Goal: Information Seeking & Learning: Learn about a topic

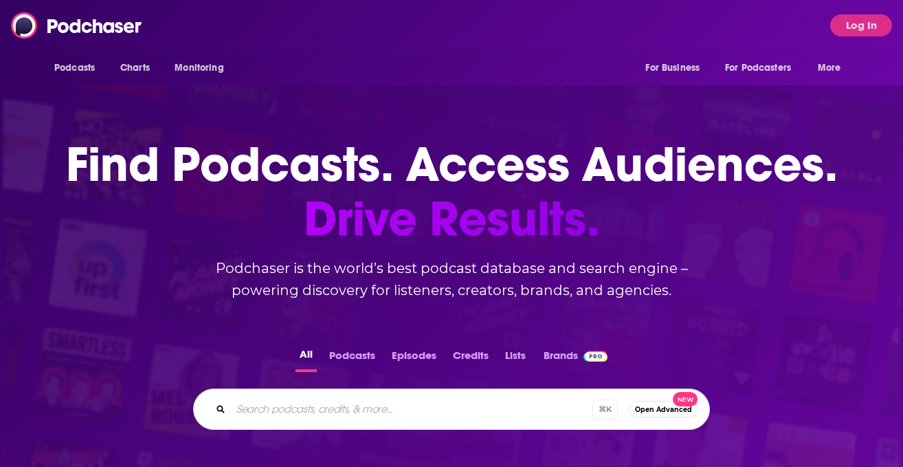
click at [859, 26] on button "Log In" at bounding box center [861, 25] width 62 height 22
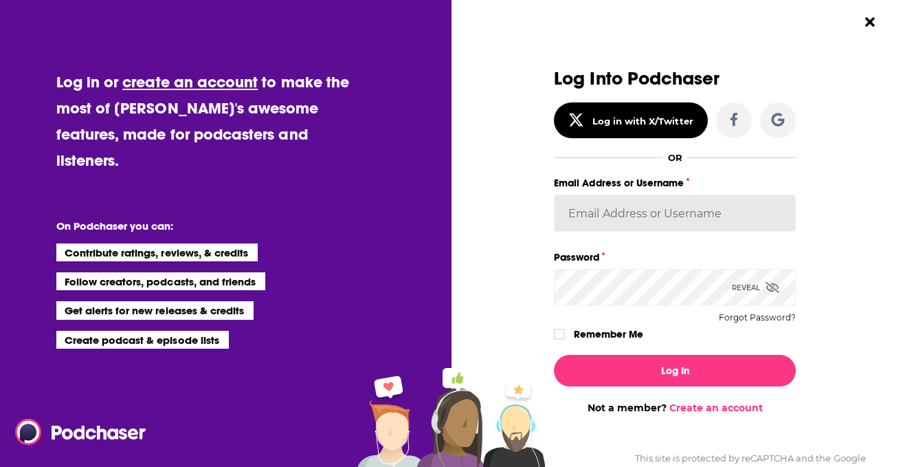
click at [654, 212] on input "Email Address or Username" at bounding box center [675, 213] width 242 height 37
click at [594, 210] on input "Email Address or Username" at bounding box center [675, 213] width 242 height 37
type input "[EMAIL_ADDRESS][DOMAIN_NAME]"
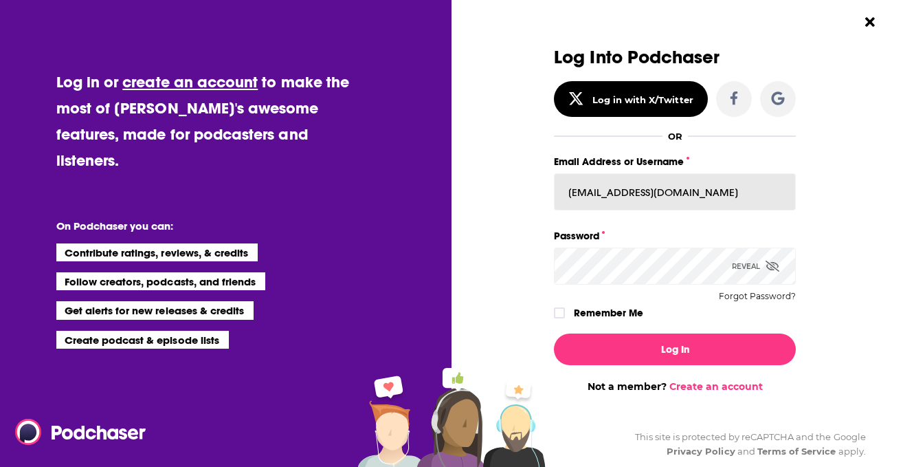
drag, startPoint x: 686, startPoint y: 192, endPoint x: 500, endPoint y: 192, distance: 186.3
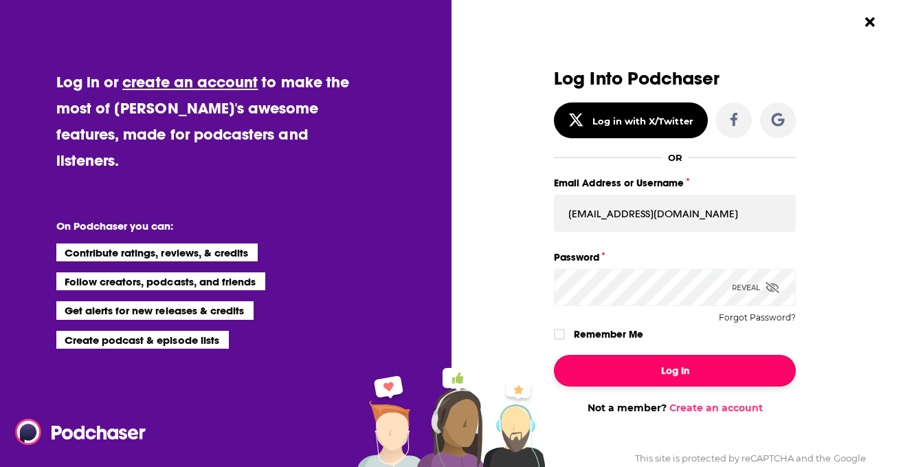
click at [645, 378] on button "Log In" at bounding box center [675, 371] width 242 height 32
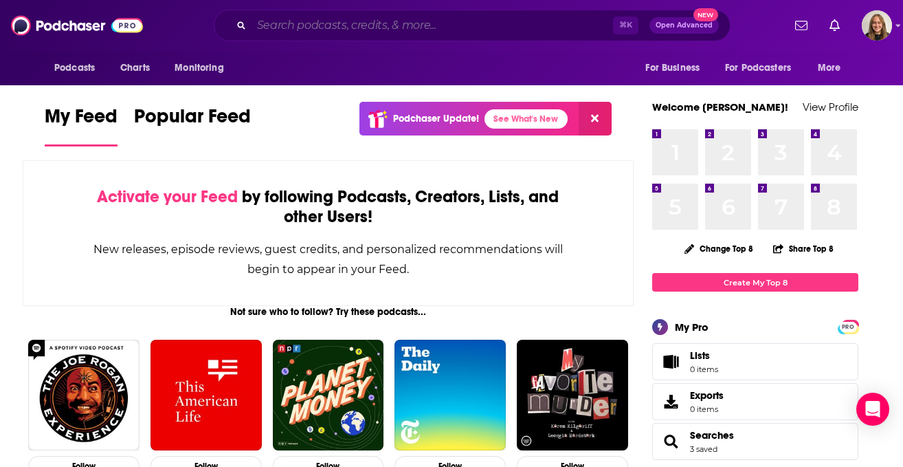
click at [409, 30] on input "Search podcasts, credits, & more..." at bounding box center [433, 25] width 362 height 22
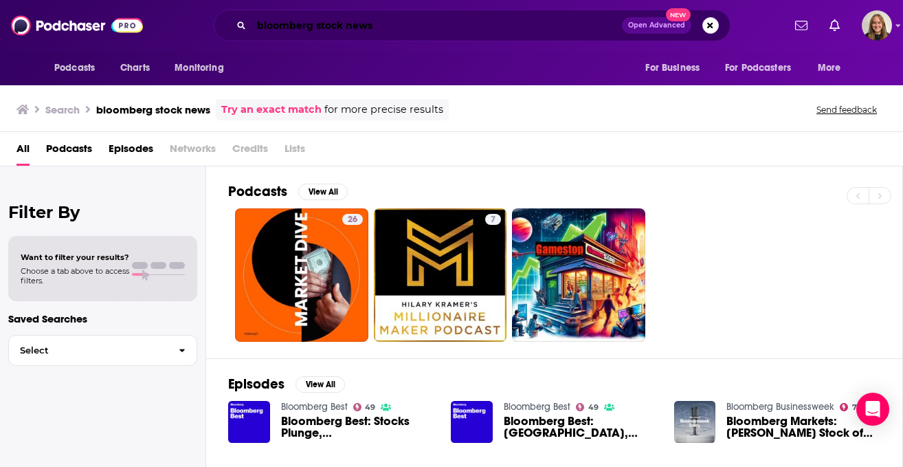
click at [320, 19] on input "bloomberg stock news" at bounding box center [437, 25] width 371 height 22
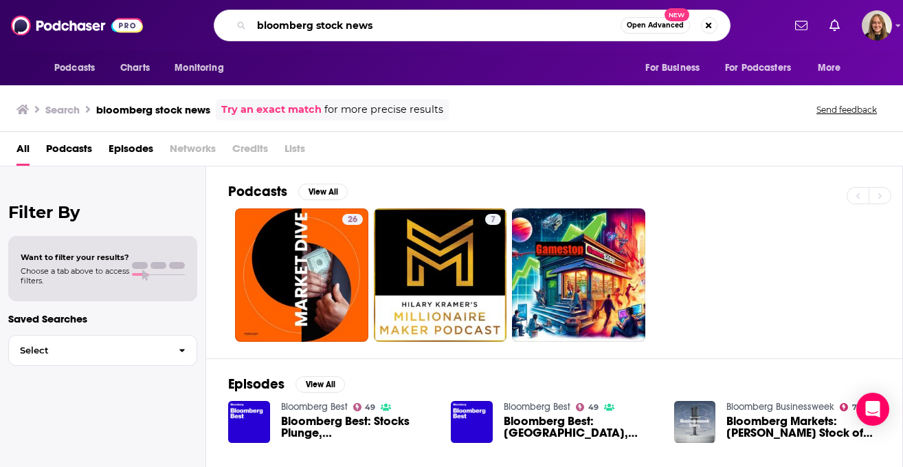
drag, startPoint x: 386, startPoint y: 27, endPoint x: 315, endPoint y: 27, distance: 70.8
click at [315, 27] on input "bloomberg stock news" at bounding box center [436, 25] width 369 height 22
paste input "Stock Mover"
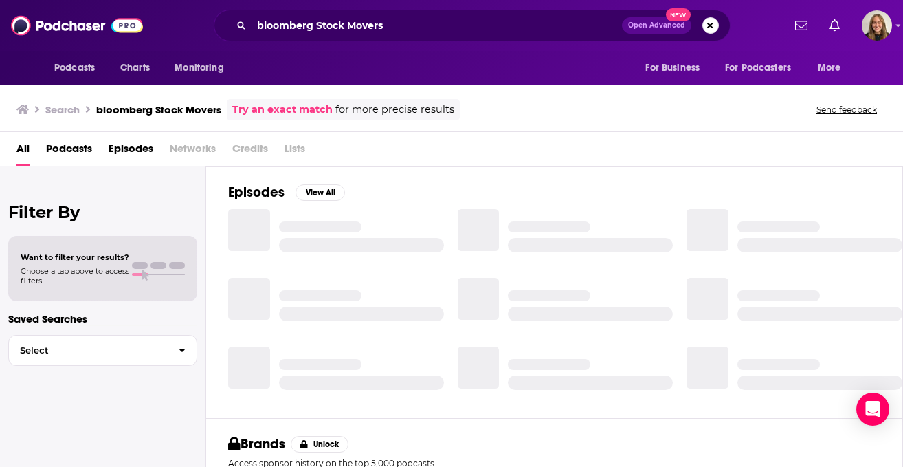
click at [86, 143] on span "Podcasts" at bounding box center [69, 151] width 46 height 28
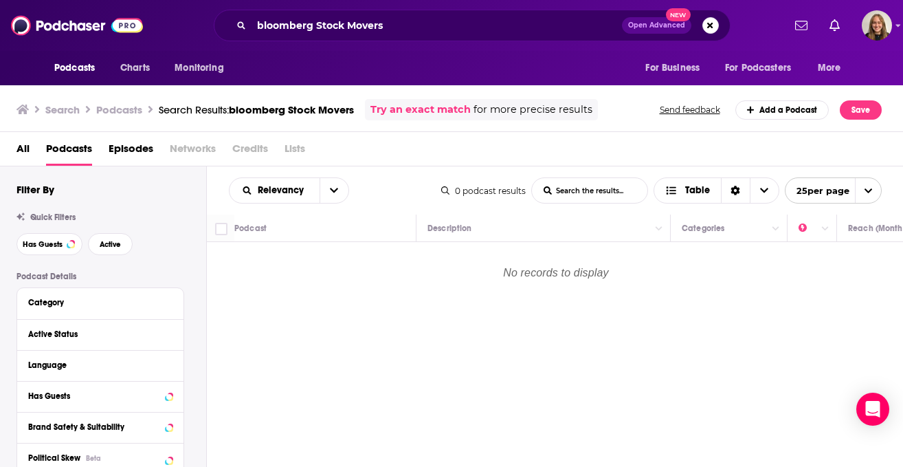
click at [308, 10] on div "bloomberg Stock Movers Open Advanced New" at bounding box center [472, 26] width 517 height 32
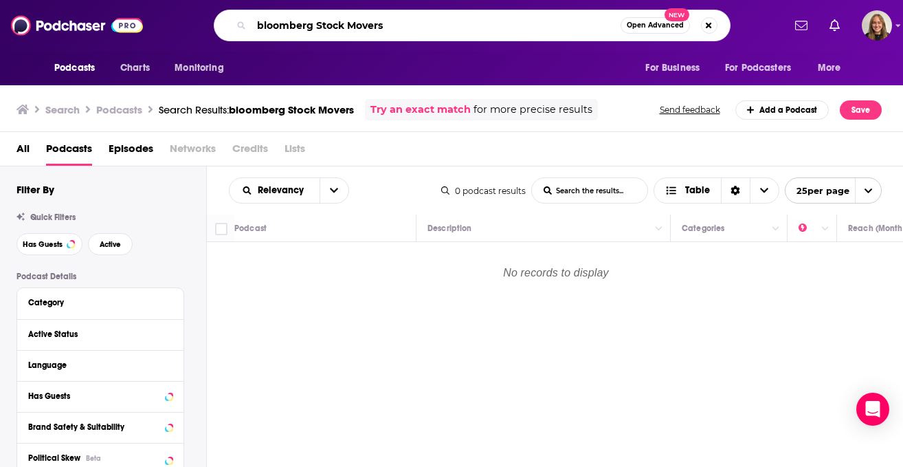
drag, startPoint x: 313, startPoint y: 24, endPoint x: 172, endPoint y: 24, distance: 140.9
click at [172, 24] on div "bloomberg Stock Movers Open Advanced New" at bounding box center [472, 26] width 622 height 32
type input "Stock Movers"
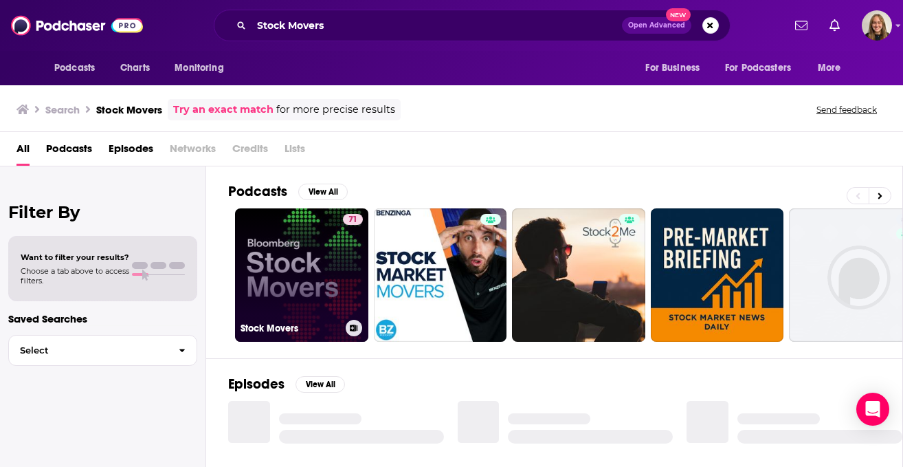
click at [290, 255] on link "71 Stock Movers" at bounding box center [301, 274] width 133 height 133
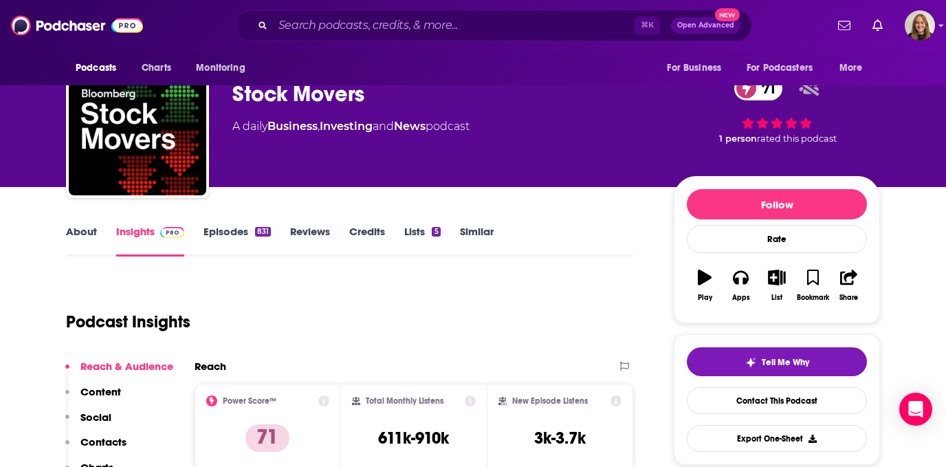
scroll to position [2, 0]
